Goal: Information Seeking & Learning: Find specific fact

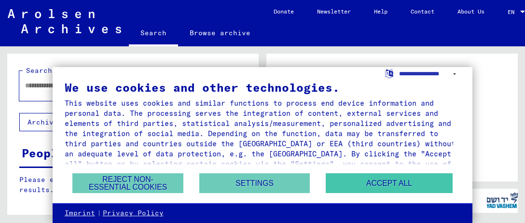
click at [392, 184] on button "Accept all" at bounding box center [388, 183] width 127 height 20
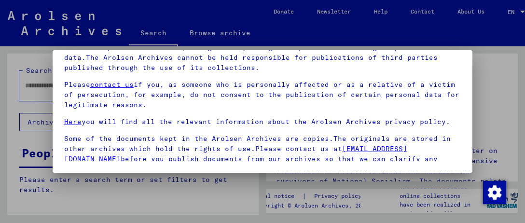
scroll to position [137, 0]
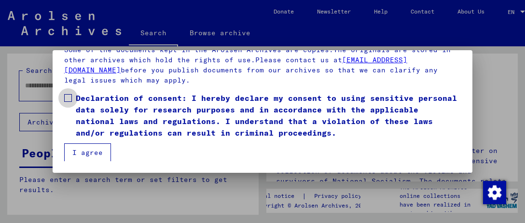
click at [66, 97] on span at bounding box center [68, 98] width 8 height 8
click at [79, 150] on button "I agree" at bounding box center [87, 152] width 47 height 18
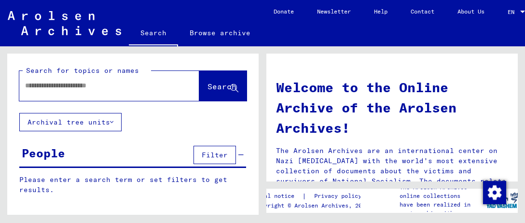
click at [27, 84] on input "text" at bounding box center [97, 86] width 145 height 10
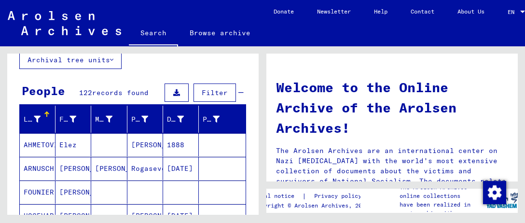
scroll to position [159, 0]
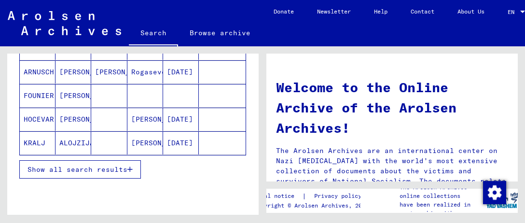
click at [129, 166] on icon "button" at bounding box center [129, 169] width 5 height 7
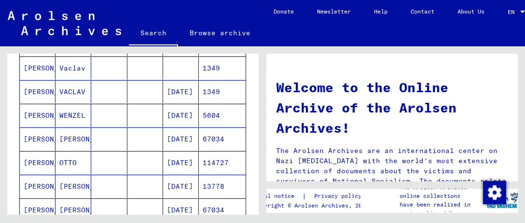
scroll to position [400, 0]
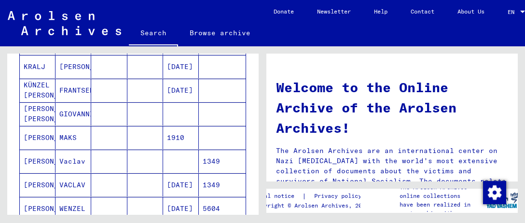
click at [196, 56] on mat-table "Last Name First Name Maiden Name Place of Birth Date of Birth Prisoner # [PERSO…" at bounding box center [132, 218] width 227 height 619
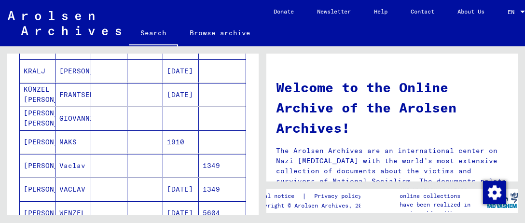
click at [127, 137] on mat-cell at bounding box center [145, 141] width 36 height 23
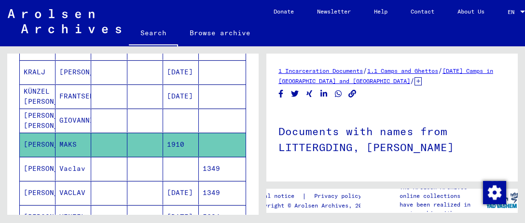
click at [110, 94] on mat-cell at bounding box center [109, 96] width 36 height 24
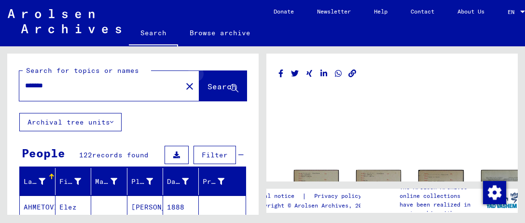
click at [230, 85] on icon at bounding box center [234, 88] width 8 height 8
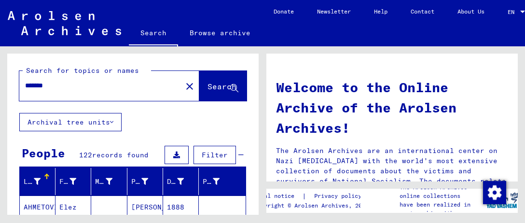
click at [25, 84] on input "*******" at bounding box center [97, 86] width 145 height 10
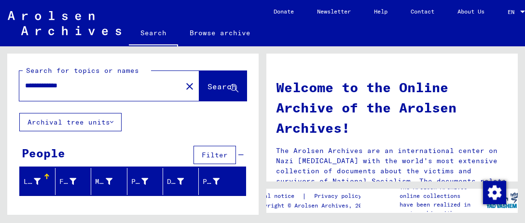
drag, startPoint x: 30, startPoint y: 84, endPoint x: 44, endPoint y: 83, distance: 14.5
click at [44, 83] on input "**********" at bounding box center [97, 86] width 145 height 10
type input "**********"
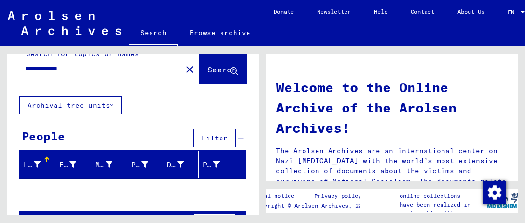
scroll to position [46, 0]
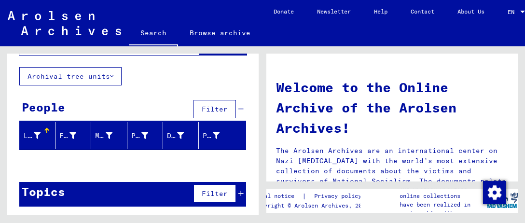
click at [49, 104] on div "People" at bounding box center [43, 106] width 43 height 17
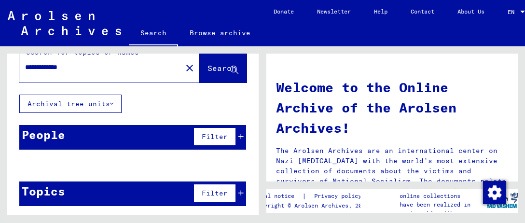
scroll to position [18, 0]
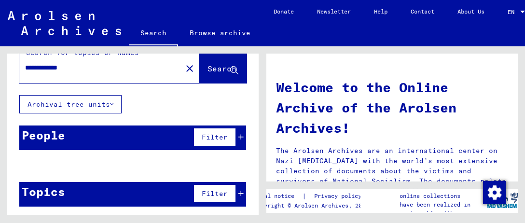
click at [112, 101] on icon at bounding box center [111, 104] width 3 height 7
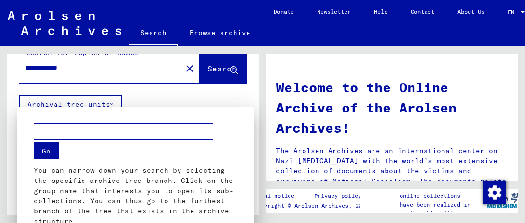
scroll to position [71, 0]
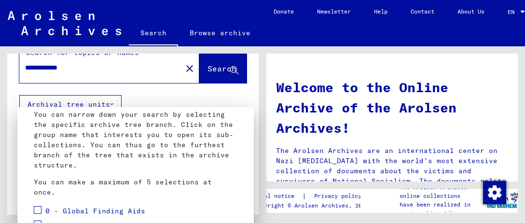
scroll to position [0, 0]
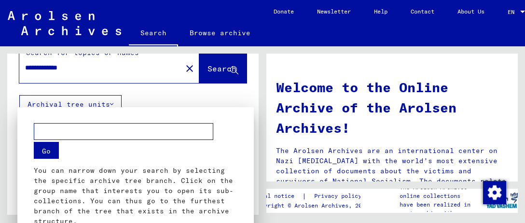
click at [173, 108] on mat-dialog-container "Go You can narrow down your search by selecting the specific archive tree branc…" at bounding box center [135, 168] width 236 height 122
click at [48, 150] on button "Go" at bounding box center [46, 150] width 25 height 17
click at [166, 68] on div at bounding box center [262, 111] width 525 height 223
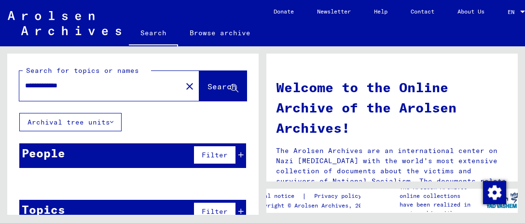
click at [86, 81] on input "**********" at bounding box center [97, 86] width 145 height 10
click at [230, 88] on icon at bounding box center [234, 88] width 8 height 8
click at [184, 84] on mat-icon "close" at bounding box center [190, 87] width 12 height 12
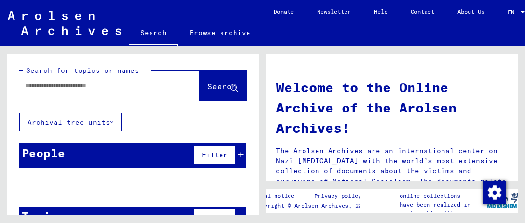
click at [25, 84] on input "text" at bounding box center [97, 86] width 145 height 10
type input "*******"
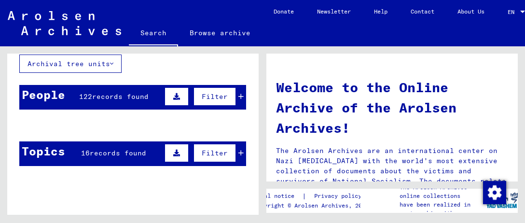
scroll to position [48, 0]
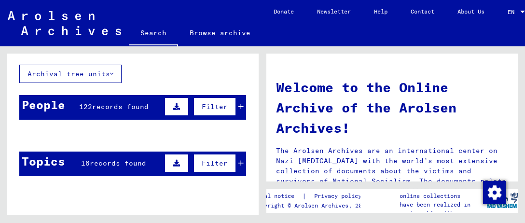
click at [173, 104] on icon at bounding box center [176, 106] width 7 height 7
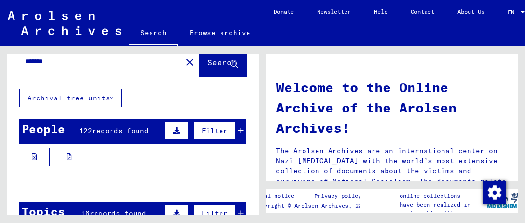
scroll to position [0, 0]
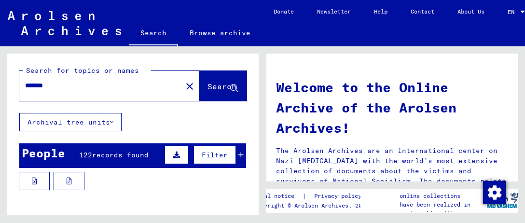
click at [98, 150] on span "records found" at bounding box center [120, 154] width 56 height 9
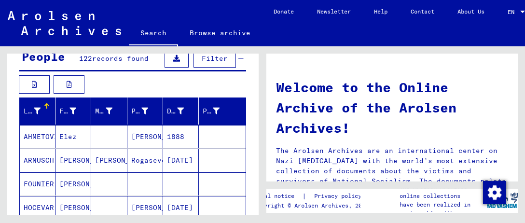
scroll to position [193, 0]
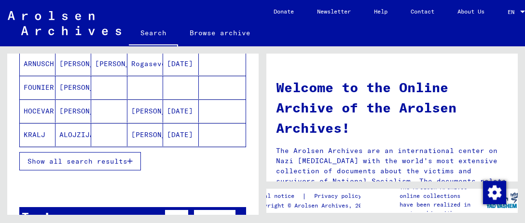
click at [128, 158] on icon "button" at bounding box center [129, 161] width 5 height 7
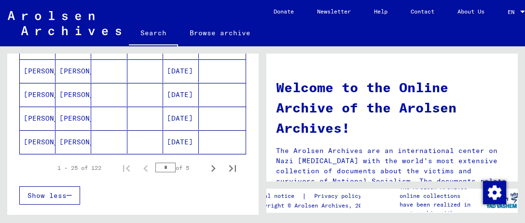
scroll to position [675, 0]
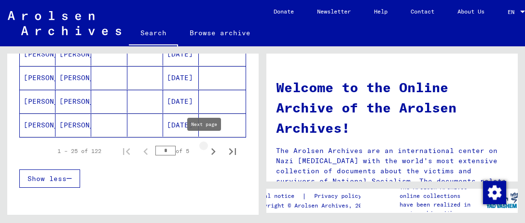
click at [211, 148] on icon "Next page" at bounding box center [213, 151] width 4 height 7
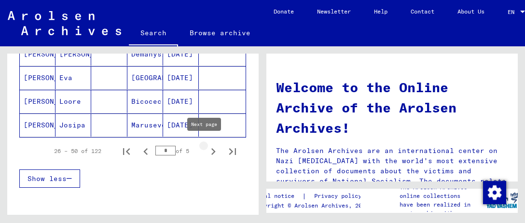
click at [211, 148] on icon "Next page" at bounding box center [213, 151] width 4 height 7
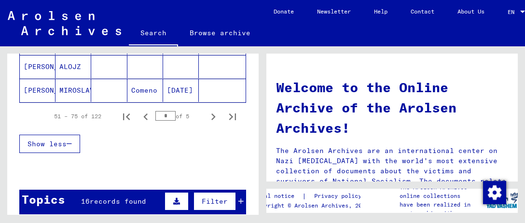
scroll to position [723, 0]
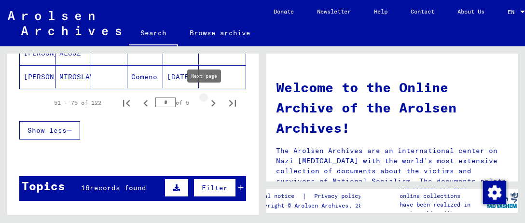
click at [211, 100] on icon "Next page" at bounding box center [213, 103] width 4 height 7
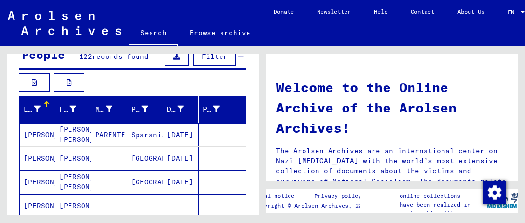
scroll to position [96, 0]
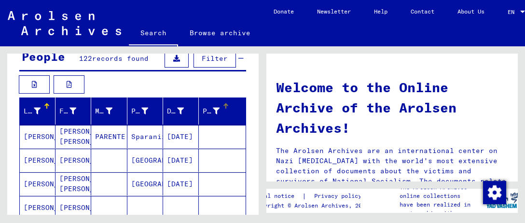
drag, startPoint x: 191, startPoint y: 111, endPoint x: 197, endPoint y: 110, distance: 5.9
click at [197, 110] on mat-header-row "Last Name First Name Maiden Name Place of Birth Date of Birth Prisoner #" at bounding box center [133, 111] width 226 height 27
drag, startPoint x: 192, startPoint y: 128, endPoint x: 202, endPoint y: 129, distance: 10.2
click at [202, 129] on mat-cell at bounding box center [222, 136] width 47 height 23
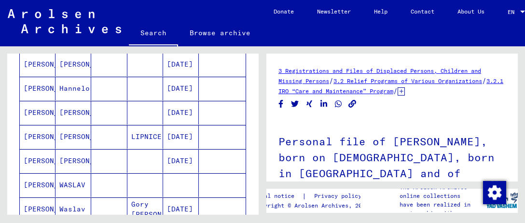
scroll to position [675, 0]
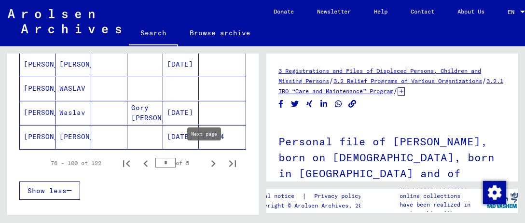
click at [206, 157] on icon "Next page" at bounding box center [213, 164] width 14 height 14
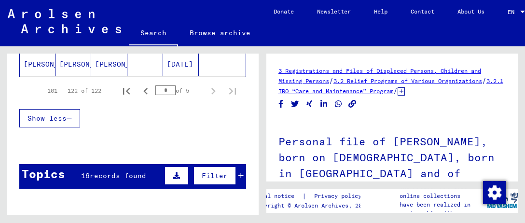
click at [160, 85] on input "*" at bounding box center [165, 90] width 20 height 10
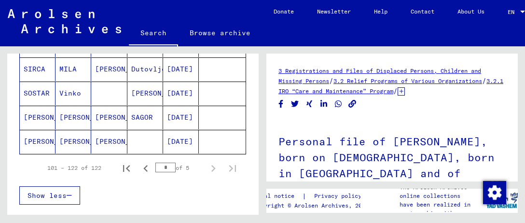
scroll to position [627, 0]
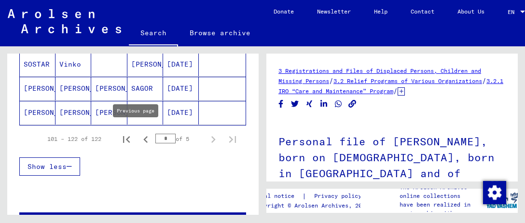
click at [140, 133] on icon "Previous page" at bounding box center [146, 140] width 14 height 14
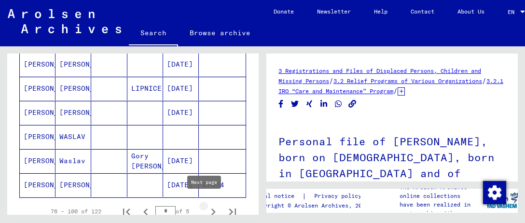
click at [211, 208] on icon "Next page" at bounding box center [213, 211] width 4 height 7
type input "*"
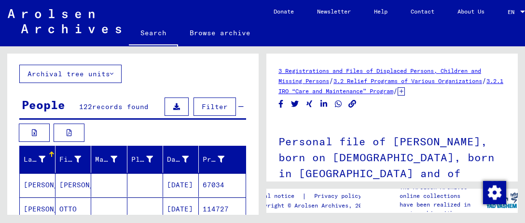
scroll to position [0, 0]
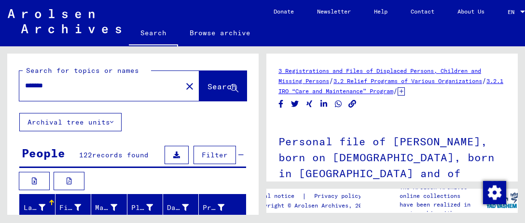
drag, startPoint x: 57, startPoint y: 84, endPoint x: 17, endPoint y: 81, distance: 39.7
click at [17, 81] on div "Search for topics or names ******* close Search" at bounding box center [132, 83] width 251 height 59
type input "*****"
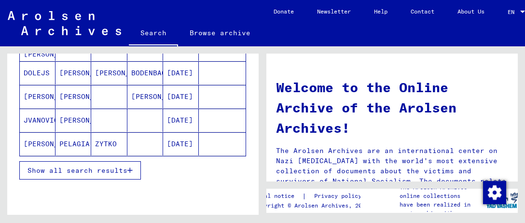
scroll to position [193, 0]
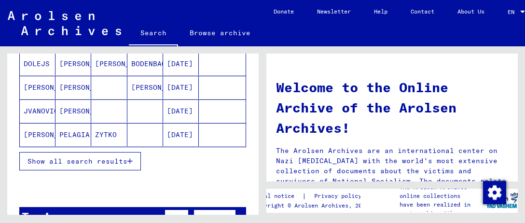
click at [135, 159] on button "Show all search results" at bounding box center [80, 161] width 122 height 18
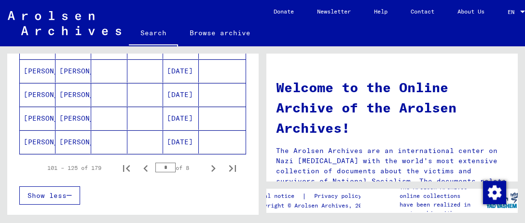
scroll to position [675, 0]
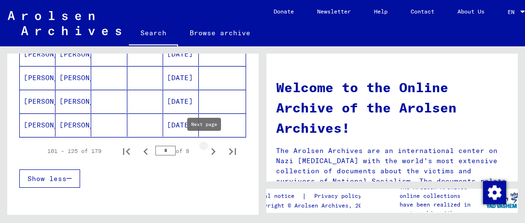
click at [206, 148] on icon "Next page" at bounding box center [213, 152] width 14 height 14
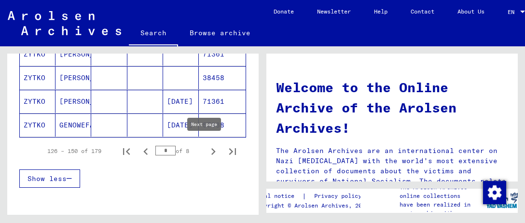
click at [211, 148] on icon "Next page" at bounding box center [213, 151] width 4 height 7
type input "*"
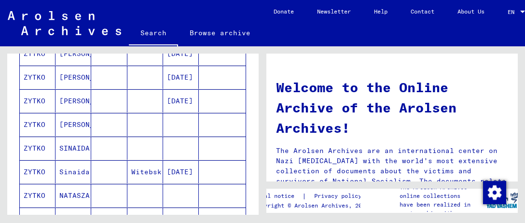
scroll to position [0, 0]
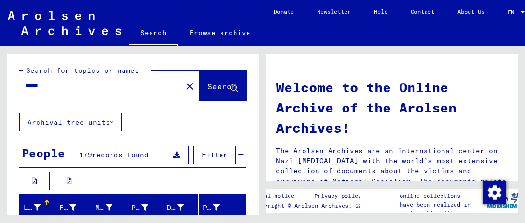
click at [64, 90] on input "*****" at bounding box center [97, 86] width 145 height 10
drag, startPoint x: 54, startPoint y: 87, endPoint x: 17, endPoint y: 83, distance: 36.8
click at [17, 83] on div "Search for topics or names ***** close Search" at bounding box center [132, 83] width 251 height 59
type input "*******"
click at [173, 154] on icon at bounding box center [176, 154] width 7 height 7
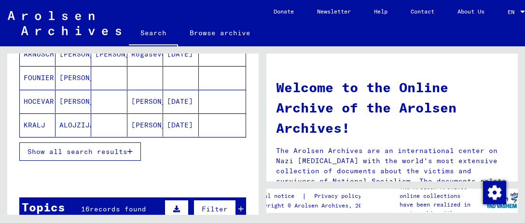
scroll to position [193, 0]
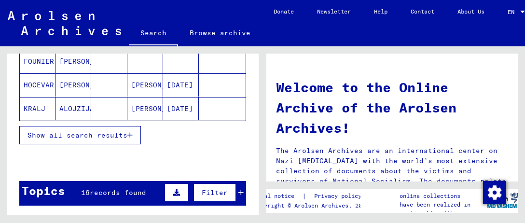
click at [130, 132] on icon "button" at bounding box center [129, 135] width 5 height 7
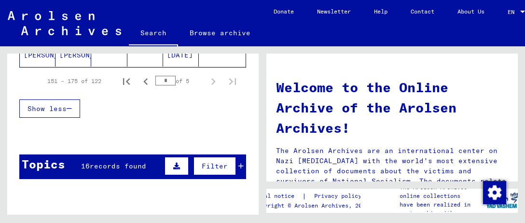
scroll to position [723, 0]
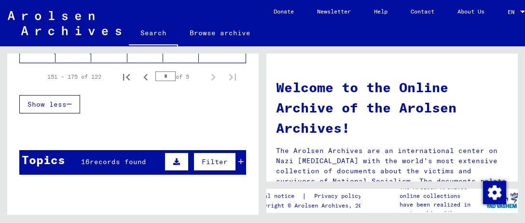
click at [156, 71] on input "*" at bounding box center [165, 76] width 20 height 10
drag, startPoint x: 160, startPoint y: 71, endPoint x: 149, endPoint y: 72, distance: 11.2
click at [155, 72] on input "*" at bounding box center [165, 76] width 20 height 10
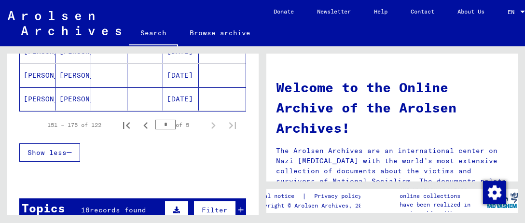
click at [56, 148] on span "Show less" at bounding box center [46, 152] width 39 height 9
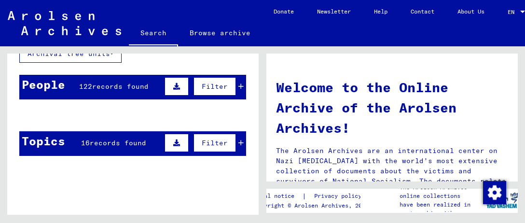
scroll to position [79, 0]
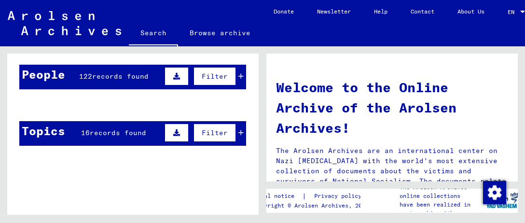
click at [173, 131] on icon at bounding box center [176, 132] width 7 height 7
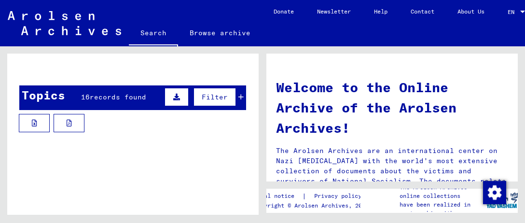
scroll to position [127, 0]
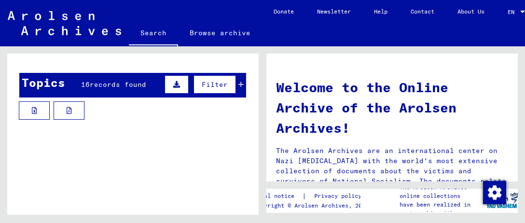
click at [102, 81] on mat-cell at bounding box center [109, 79] width 36 height 23
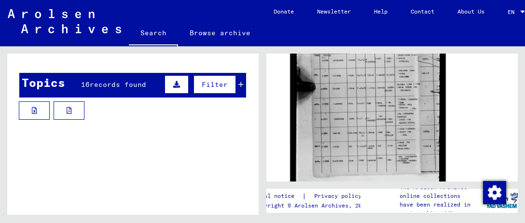
scroll to position [193, 0]
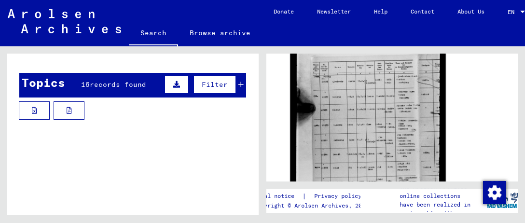
click at [366, 117] on img at bounding box center [367, 123] width 155 height 194
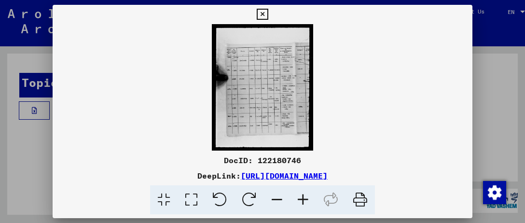
click at [262, 13] on icon at bounding box center [262, 15] width 11 height 12
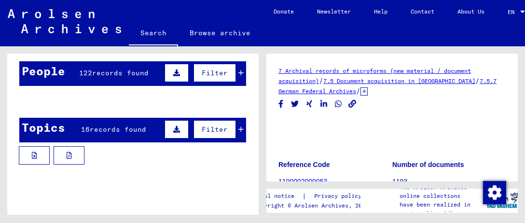
scroll to position [79, 0]
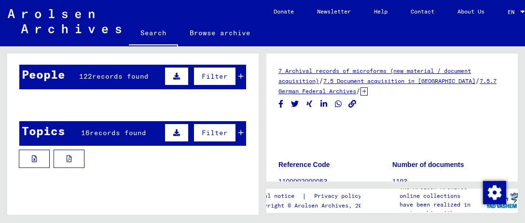
click at [93, 131] on mat-cell at bounding box center [109, 129] width 36 height 24
click at [173, 131] on icon at bounding box center [176, 132] width 7 height 7
click at [173, 129] on icon at bounding box center [176, 132] width 7 height 7
click at [173, 131] on icon at bounding box center [176, 132] width 7 height 7
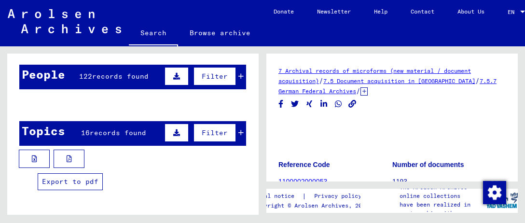
click at [70, 158] on icon at bounding box center [69, 158] width 5 height 7
